Goal: Information Seeking & Learning: Understand process/instructions

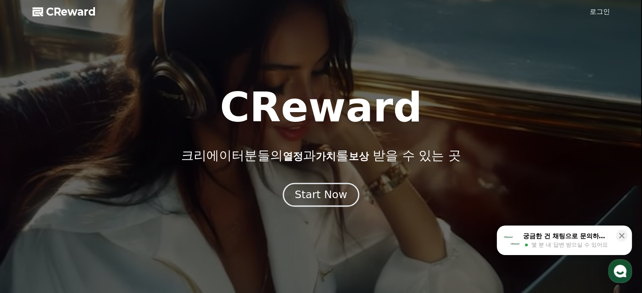
click at [321, 193] on div "Start Now" at bounding box center [321, 195] width 52 height 14
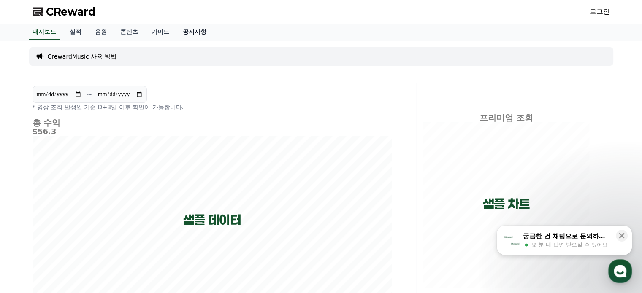
click at [203, 30] on link "공지사항" at bounding box center [194, 32] width 37 height 16
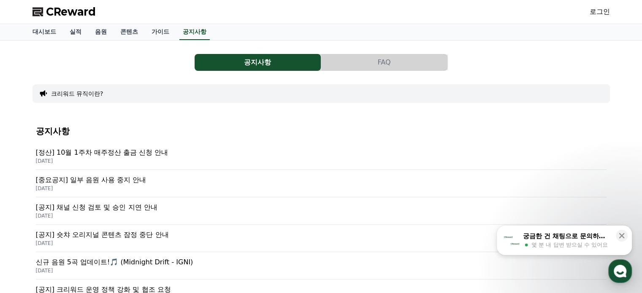
click at [125, 152] on p "[정산] 10월 1주차 매주정산 출금 신청 안내" at bounding box center [321, 153] width 571 height 10
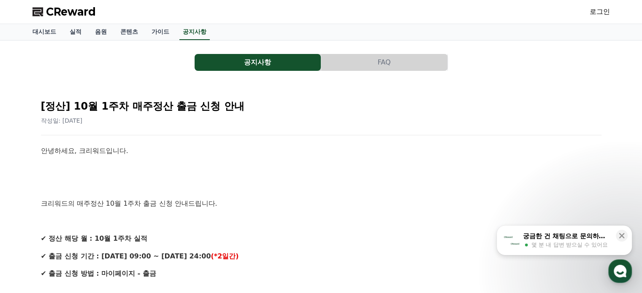
click at [125, 152] on p "안녕하세요, 크리워드입니다." at bounding box center [321, 151] width 561 height 11
click at [150, 207] on p "크리워드의 매주정산 10월 1주차 출금 신청 안내드립니다." at bounding box center [321, 203] width 561 height 11
click at [181, 235] on p "✔ 정산 해당 월 : 10월 1주차 실적" at bounding box center [321, 238] width 561 height 11
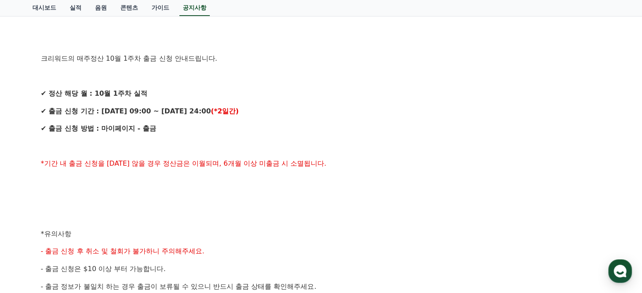
scroll to position [169, 0]
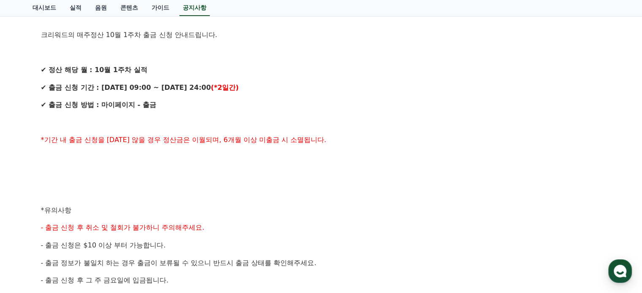
click at [209, 141] on span "*기간 내 출금 신청을 [DATE] 않을 경우 정산금은 이월되며, 6개월 이상 미출금 시 소멸됩니다." at bounding box center [184, 140] width 286 height 8
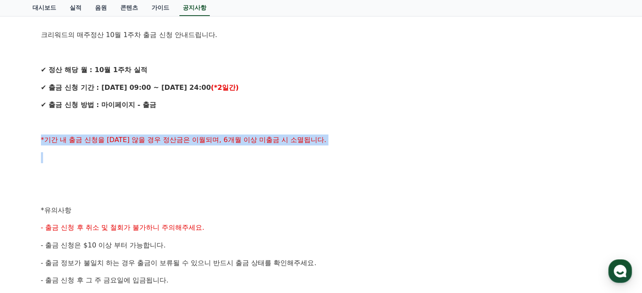
click at [209, 141] on span "*기간 내 출금 신청을 [DATE] 않을 경우 정산금은 이월되며, 6개월 이상 미출금 시 소멸됩니다." at bounding box center [184, 140] width 286 height 8
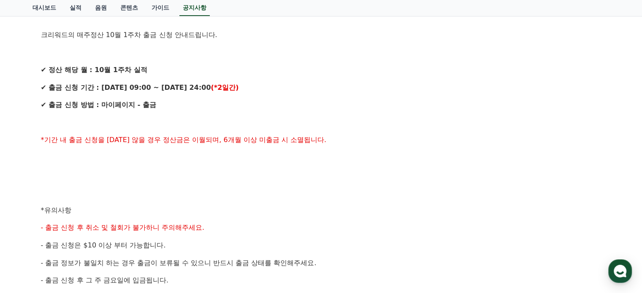
click at [199, 195] on p at bounding box center [321, 192] width 561 height 11
click at [192, 229] on span "- 출금 신청 후 취소 및 철회가 불가하니 주의해주세요." at bounding box center [123, 228] width 164 height 8
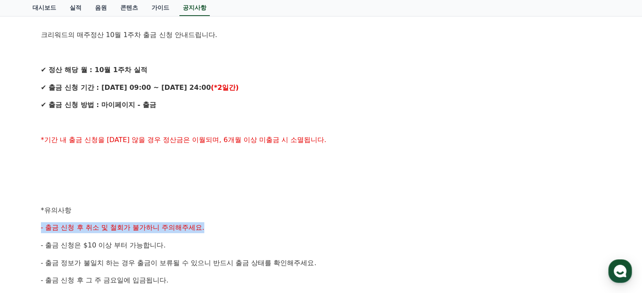
click at [192, 229] on span "- 출금 신청 후 취소 및 철회가 불가하니 주의해주세요." at bounding box center [123, 228] width 164 height 8
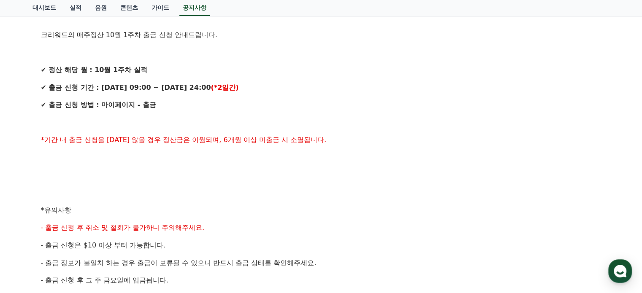
click at [186, 253] on div "안녕하세요, 크리워드입니다. 크리워드의 매주정산 10월 1주차 출금 신청 안내드립니다. ✔ 정산 해당 월 : 10월 1주차 실적 ✔ 출금 신청…" at bounding box center [321, 219] width 561 height 485
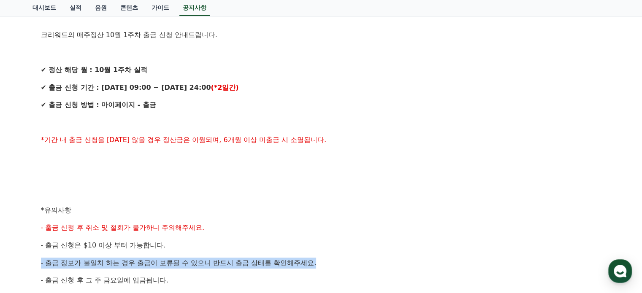
drag, startPoint x: 186, startPoint y: 253, endPoint x: 185, endPoint y: 258, distance: 5.1
click at [185, 255] on div "안녕하세요, 크리워드입니다. 크리워드의 매주정산 10월 1주차 출금 신청 안내드립니다. ✔ 정산 해당 월 : 10월 1주차 실적 ✔ 출금 신청…" at bounding box center [321, 219] width 561 height 485
click at [185, 260] on span "- 출금 정보가 불일치 하는 경우 출금이 보류될 수 있으니 반드시 출금 상태를 확인해주세요." at bounding box center [179, 263] width 276 height 8
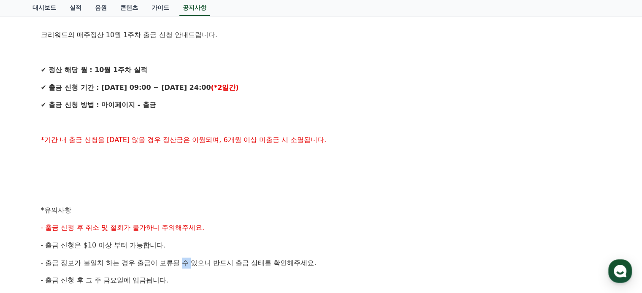
click at [185, 260] on span "- 출금 정보가 불일치 하는 경우 출금이 보류될 수 있으니 반드시 출금 상태를 확인해주세요." at bounding box center [179, 263] width 276 height 8
click at [198, 227] on span "- 출금 신청 후 취소 및 철회가 불가하니 주의해주세요." at bounding box center [123, 228] width 164 height 8
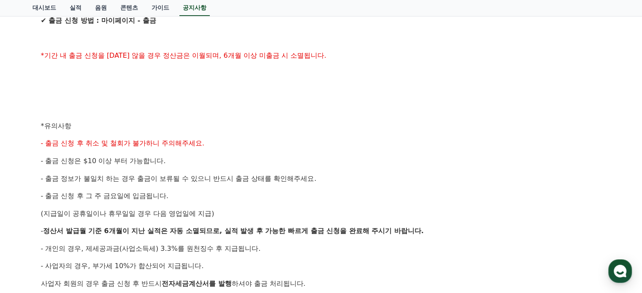
click at [218, 183] on p "- 출금 정보가 불일치 하는 경우 출금이 보류될 수 있으니 반드시 출금 상태를 확인해주세요." at bounding box center [321, 179] width 561 height 11
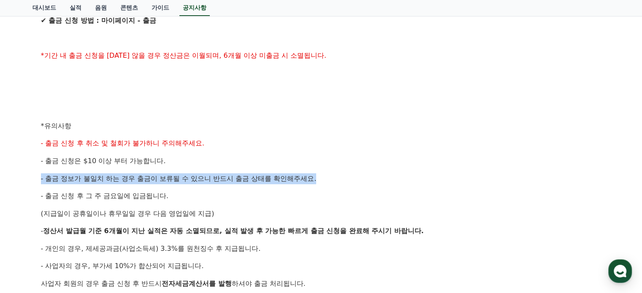
click at [218, 183] on p "- 출금 정보가 불일치 하는 경우 출금이 보류될 수 있으니 반드시 출금 상태를 확인해주세요." at bounding box center [321, 179] width 561 height 11
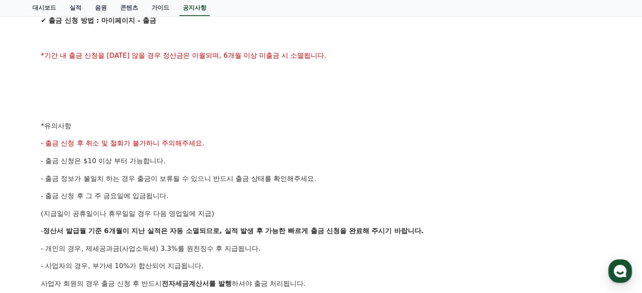
click at [219, 216] on p "(지급일이 공휴일이나 휴무일일 경우 다음 영업일에 지급)" at bounding box center [321, 214] width 561 height 11
click at [235, 197] on p "- 출금 신청 후 그 주 금요일에 입금됩니다." at bounding box center [321, 196] width 561 height 11
